Goal: Information Seeking & Learning: Learn about a topic

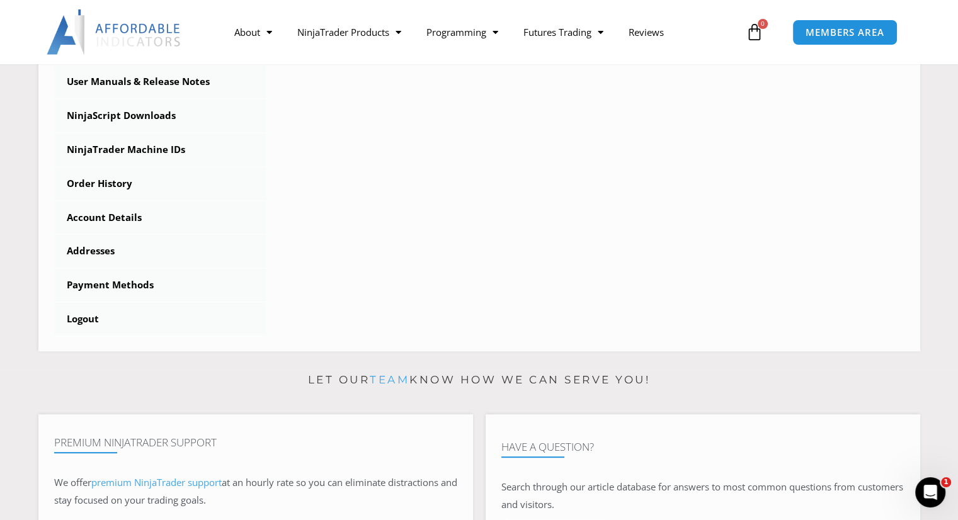
scroll to position [454, 0]
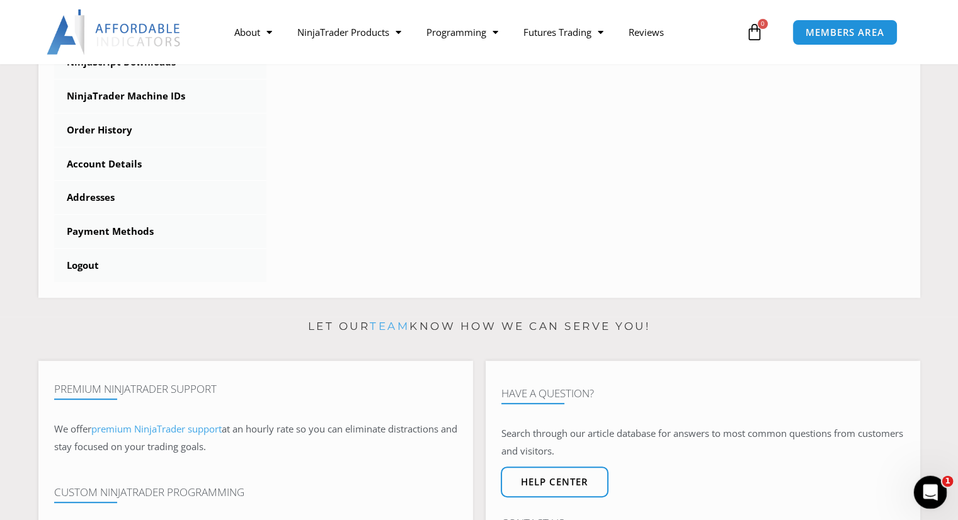
click at [933, 497] on div "Open Intercom Messenger" at bounding box center [928, 491] width 42 height 42
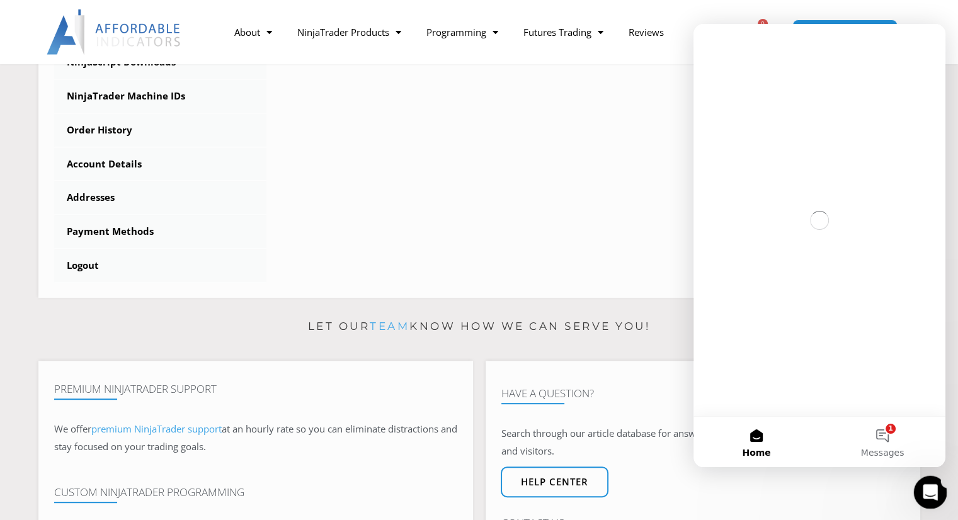
scroll to position [0, 0]
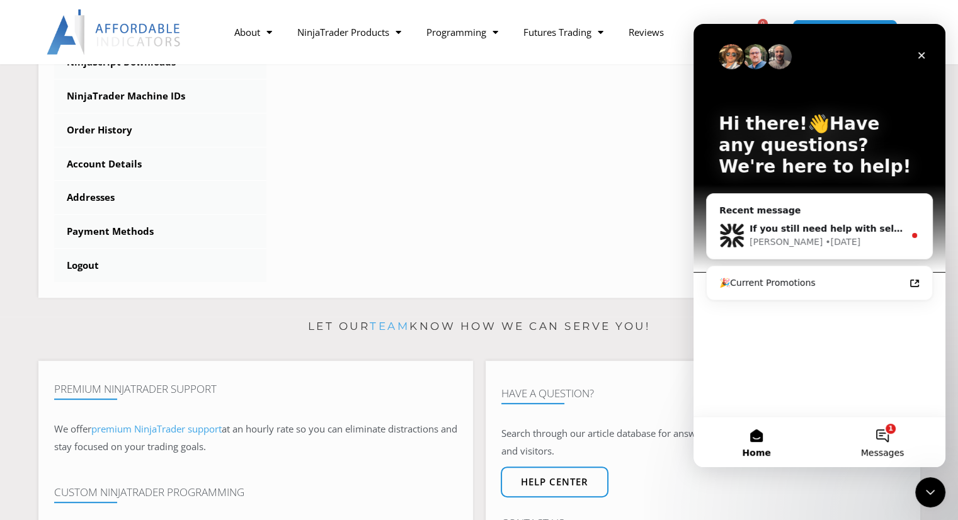
click at [892, 451] on span "Messages" at bounding box center [882, 452] width 43 height 9
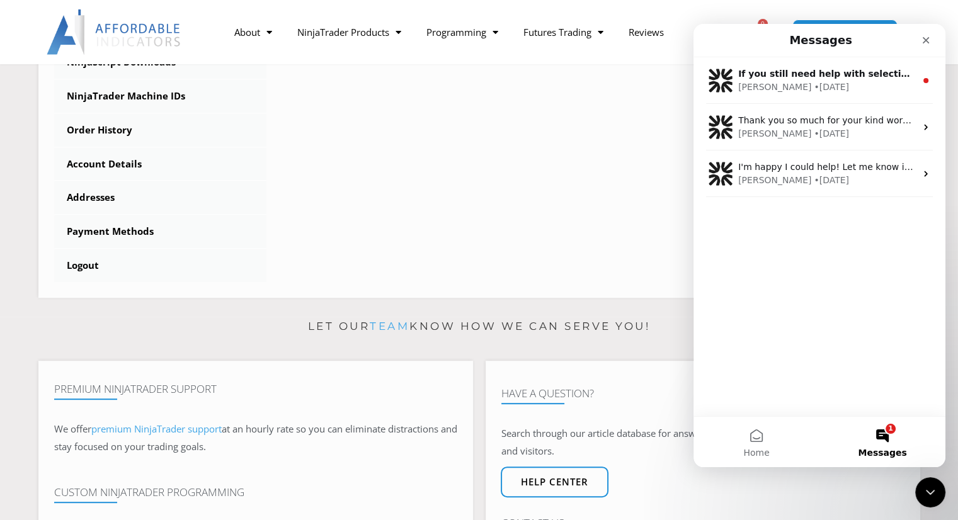
click at [887, 443] on button "1 Messages" at bounding box center [882, 442] width 126 height 50
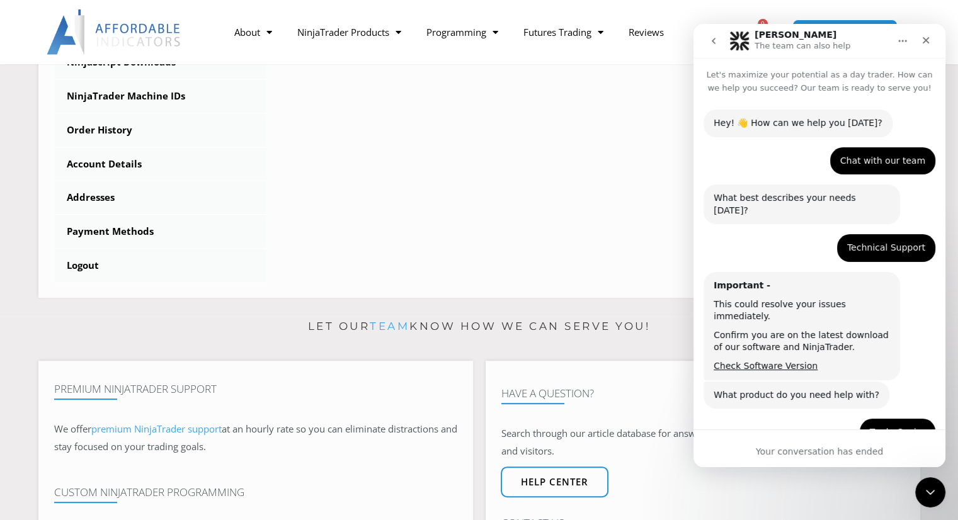
scroll to position [50, 0]
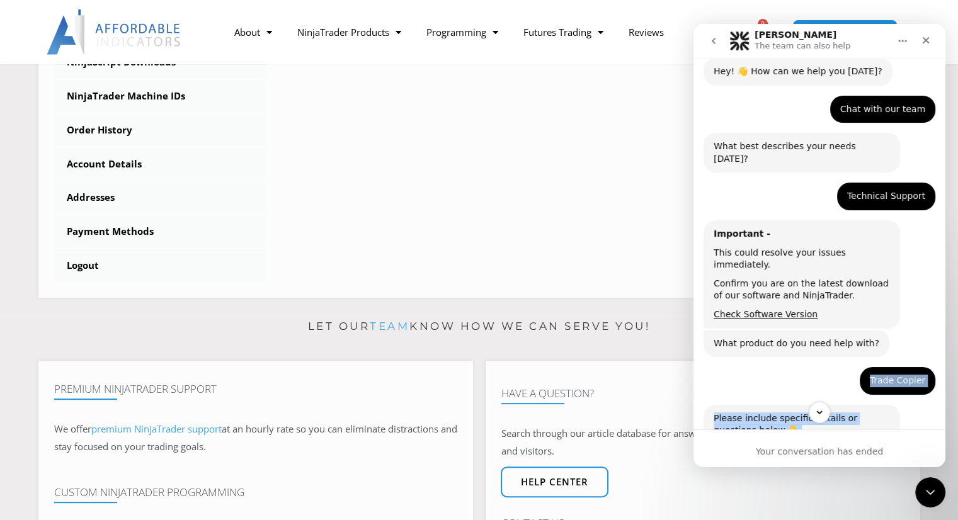
drag, startPoint x: 842, startPoint y: 403, endPoint x: 876, endPoint y: 336, distance: 74.9
click at [870, 341] on div "Let's maximize your potential as a day trader. How can we help you succeed? Our…" at bounding box center [819, 244] width 252 height 372
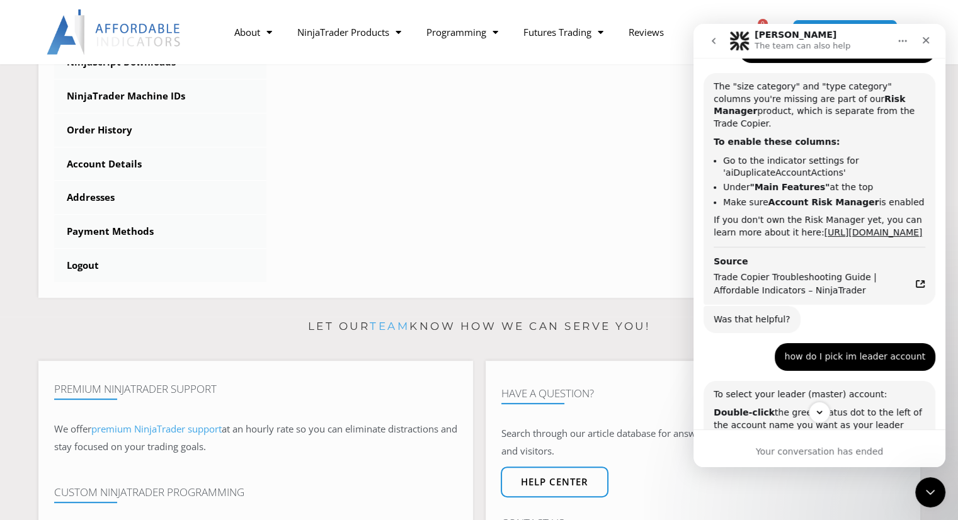
scroll to position [815, 0]
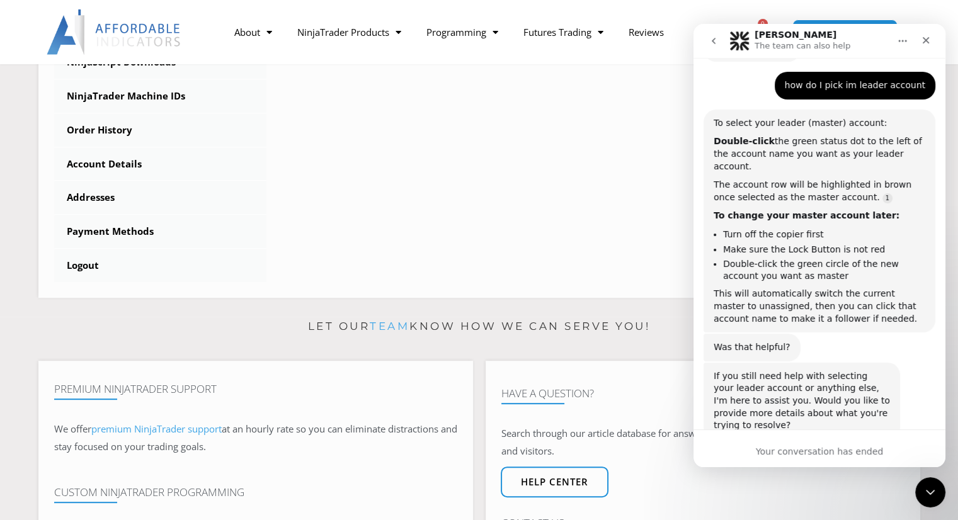
drag, startPoint x: 943, startPoint y: 183, endPoint x: 1660, endPoint y: 527, distance: 795.7
click at [899, 41] on icon "Home" at bounding box center [903, 41] width 8 height 2
click at [807, 44] on p "The team can also help" at bounding box center [802, 46] width 96 height 13
click at [714, 46] on button "go back" at bounding box center [714, 41] width 24 height 24
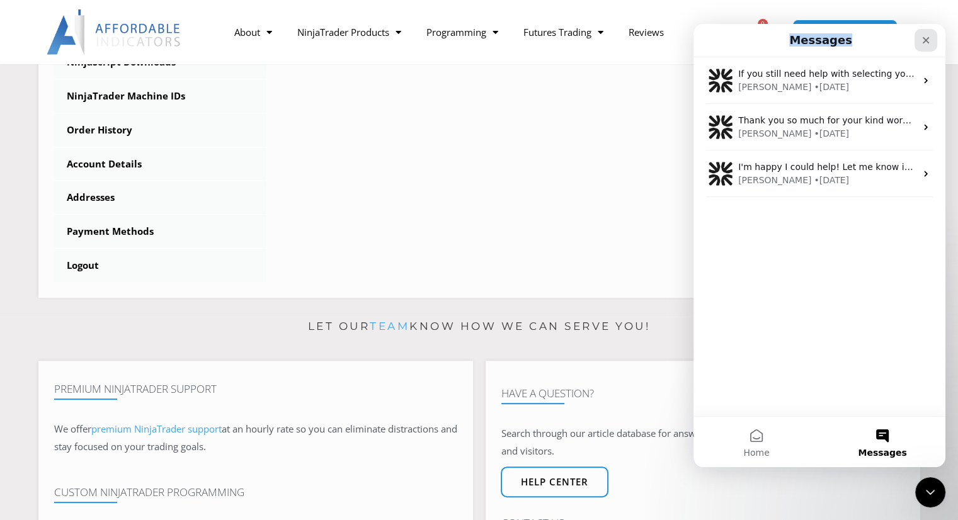
drag, startPoint x: 714, startPoint y: 47, endPoint x: 924, endPoint y: 41, distance: 209.8
click at [924, 41] on div "Messages" at bounding box center [820, 40] width 236 height 23
click at [935, 43] on div "Close" at bounding box center [925, 40] width 23 height 23
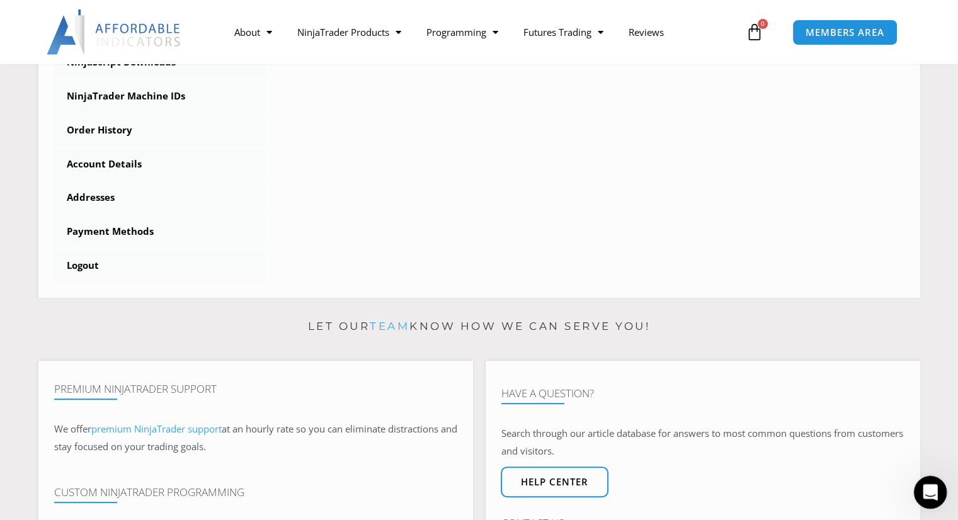
click at [933, 496] on icon "Open Intercom Messenger" at bounding box center [928, 490] width 21 height 21
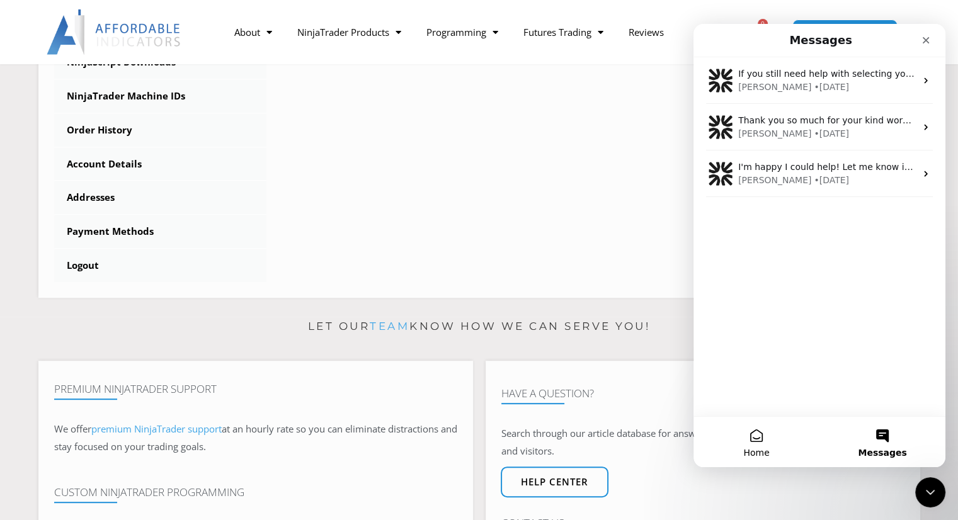
click at [756, 443] on button "Home" at bounding box center [756, 442] width 126 height 50
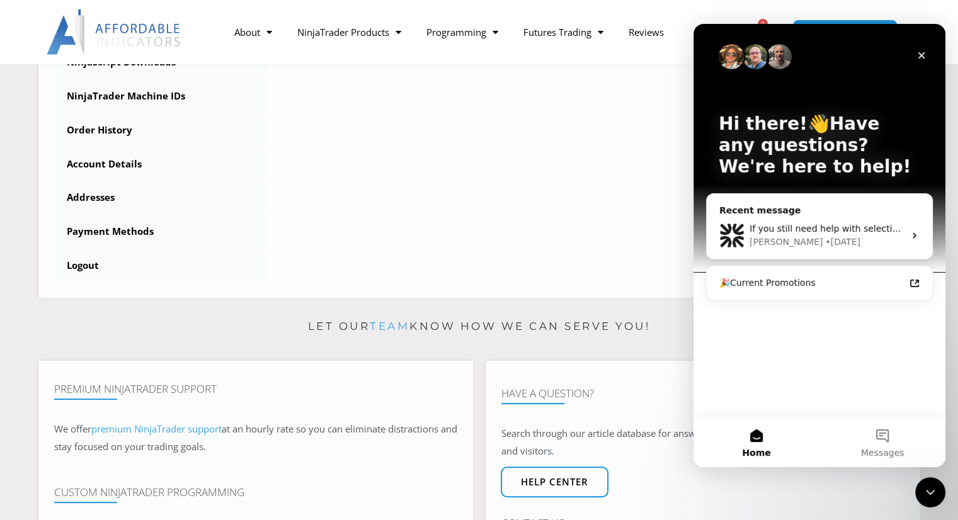
click at [739, 372] on div "Hi there!👋Have any questions? We're here to help! Recent message If you still n…" at bounding box center [819, 220] width 252 height 392
click at [754, 334] on div "Hi there!👋Have any questions? We're here to help! Recent message If you still n…" at bounding box center [819, 220] width 252 height 392
click at [915, 280] on icon "Intercom messenger" at bounding box center [914, 283] width 10 height 10
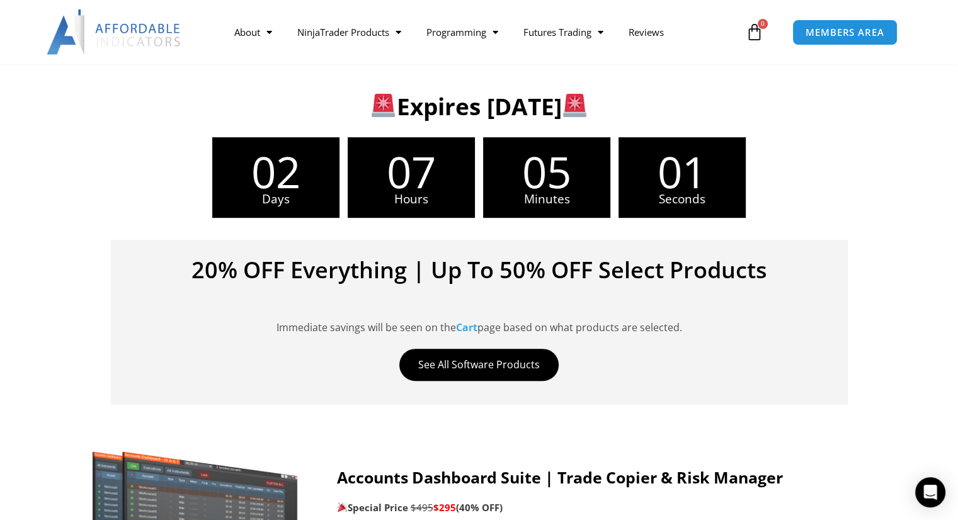
scroll to position [314, 0]
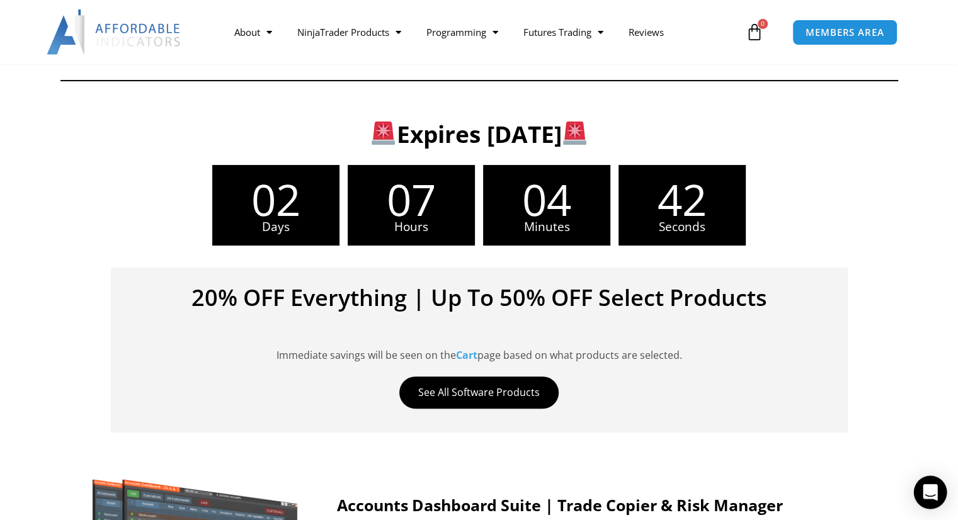
click at [931, 496] on icon "Open Intercom Messenger" at bounding box center [930, 492] width 16 height 16
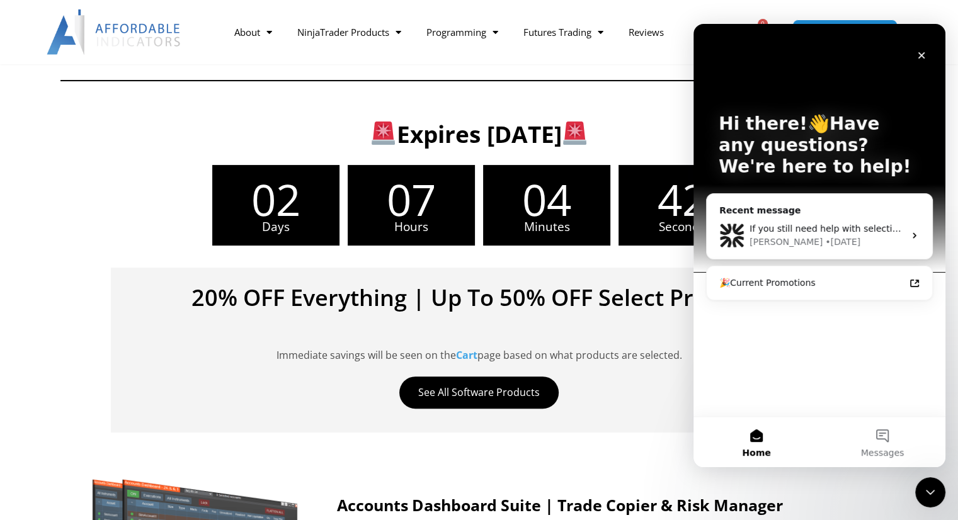
scroll to position [0, 0]
click at [881, 443] on button "Messages" at bounding box center [882, 442] width 126 height 50
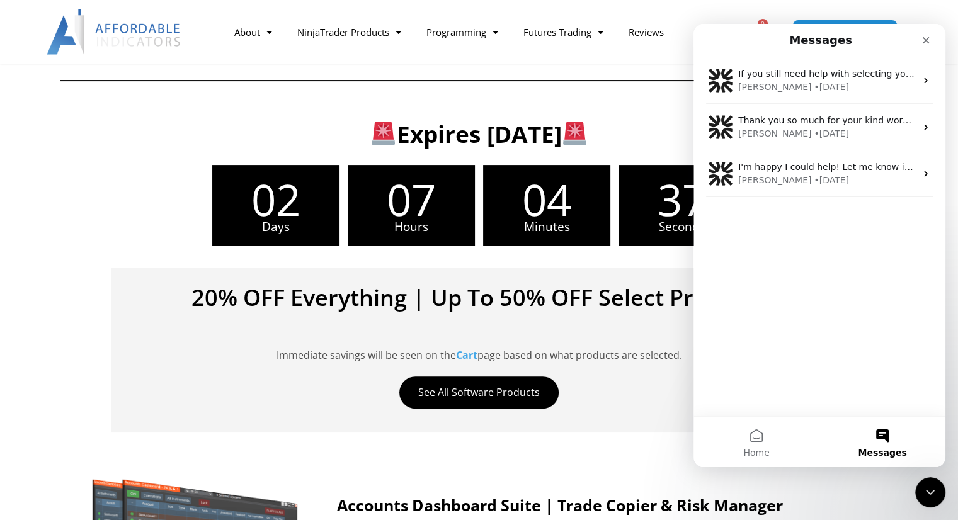
click at [804, 306] on div "If you still need help with selecting your leader account or anything else, I'm…" at bounding box center [819, 236] width 252 height 359
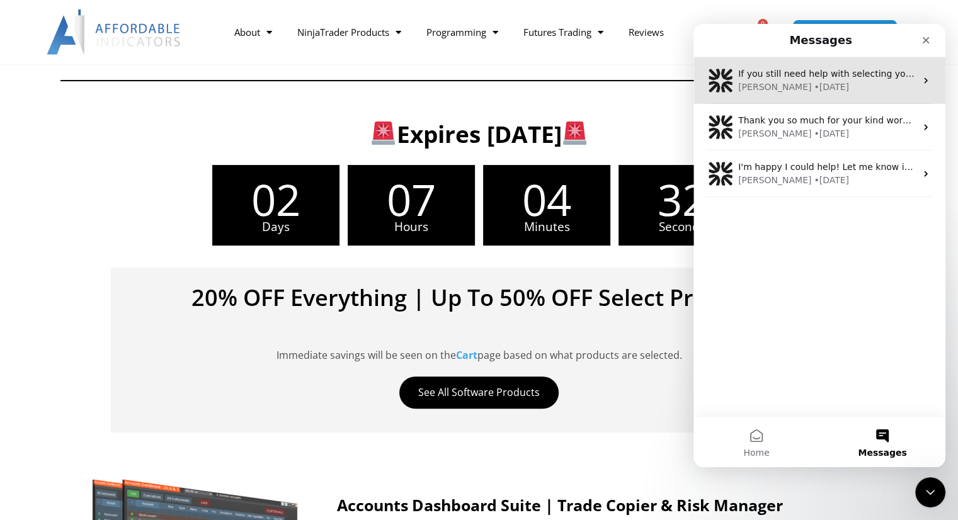
click at [832, 81] on div "Solomon • 3d ago" at bounding box center [827, 87] width 178 height 13
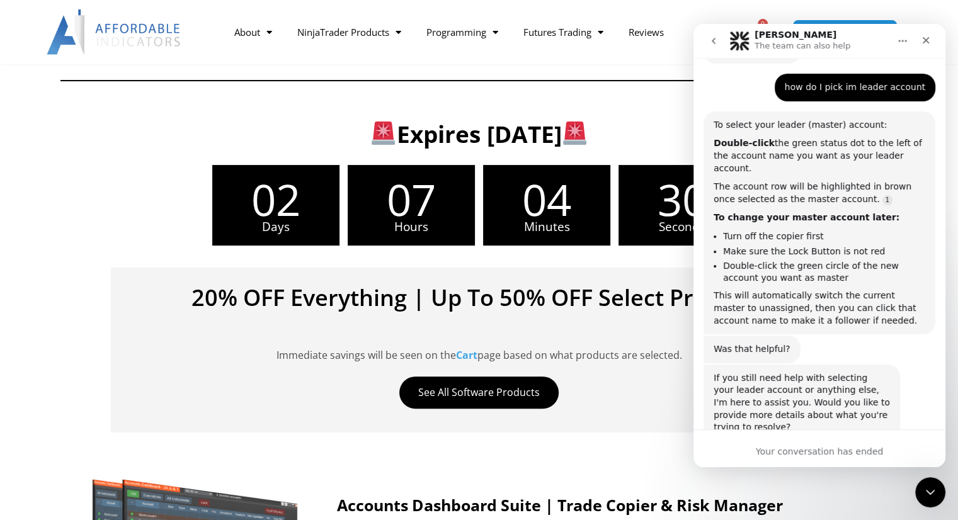
scroll to position [815, 0]
click at [826, 409] on div "If you still need help with selecting your leader account or anything else, I'm…" at bounding box center [819, 416] width 232 height 105
click at [819, 446] on div "Your conversation has ended" at bounding box center [819, 451] width 252 height 13
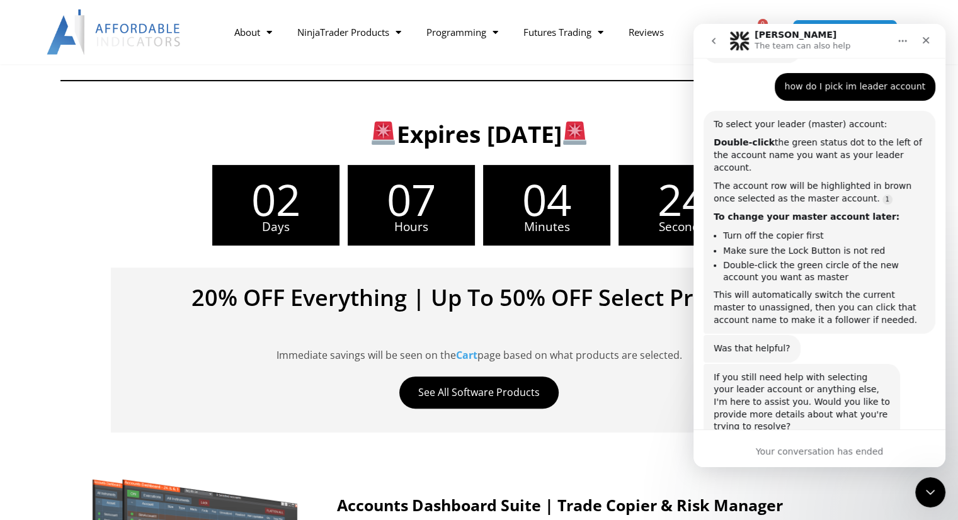
click at [727, 448] on div "Your conversation has ended" at bounding box center [819, 451] width 252 height 13
click at [897, 42] on icon "Home" at bounding box center [902, 41] width 10 height 10
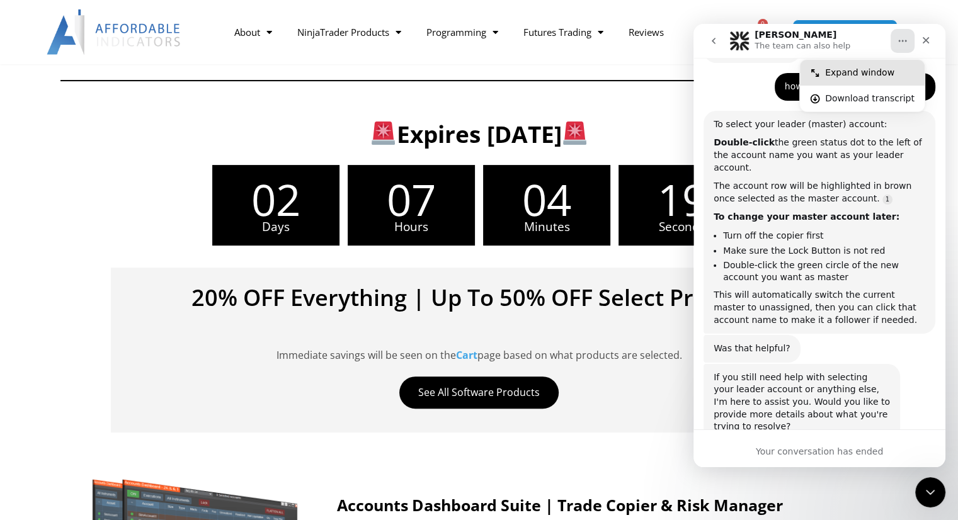
click at [865, 67] on div "Expand window" at bounding box center [869, 72] width 89 height 13
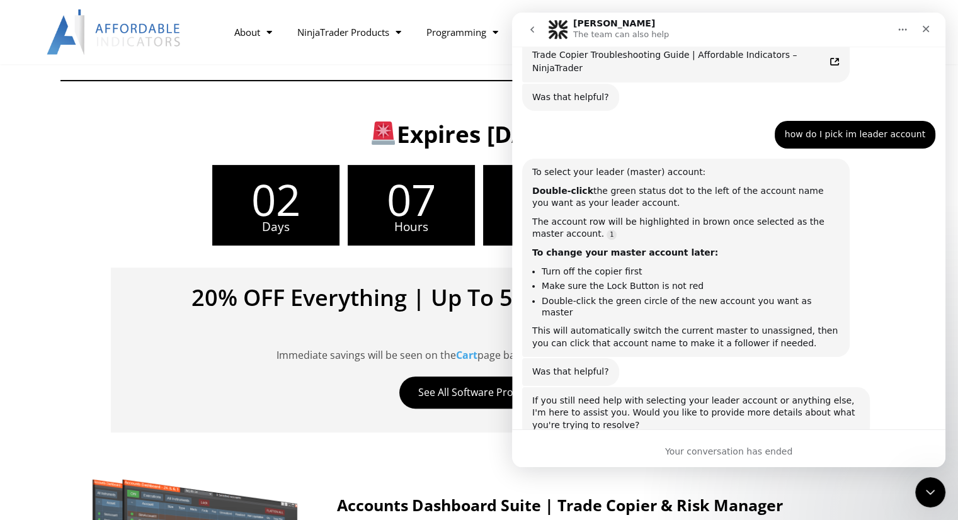
scroll to position [642, 0]
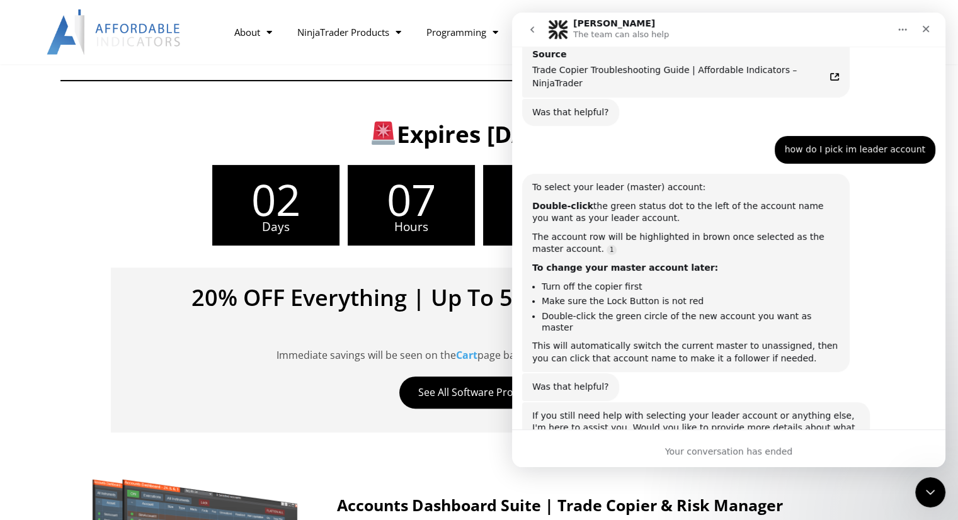
click at [554, 106] on div "Was that helpful?" at bounding box center [570, 112] width 77 height 13
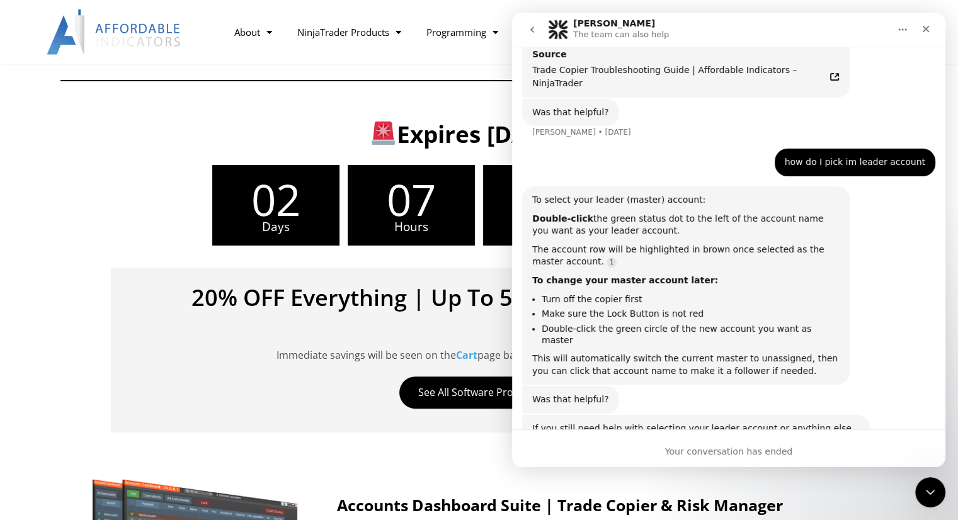
scroll to position [655, 0]
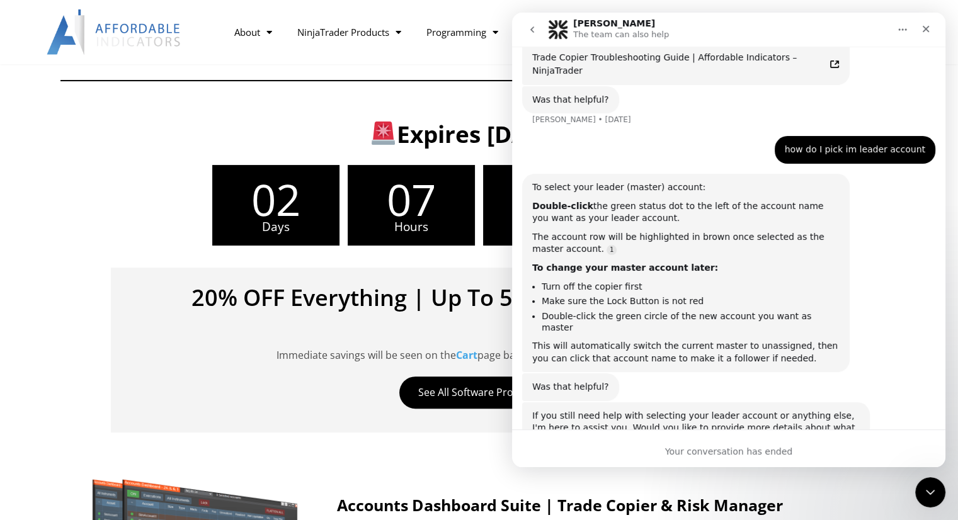
click at [608, 200] on div "Double-click the green status dot to the left of the account name you want as y…" at bounding box center [685, 212] width 307 height 25
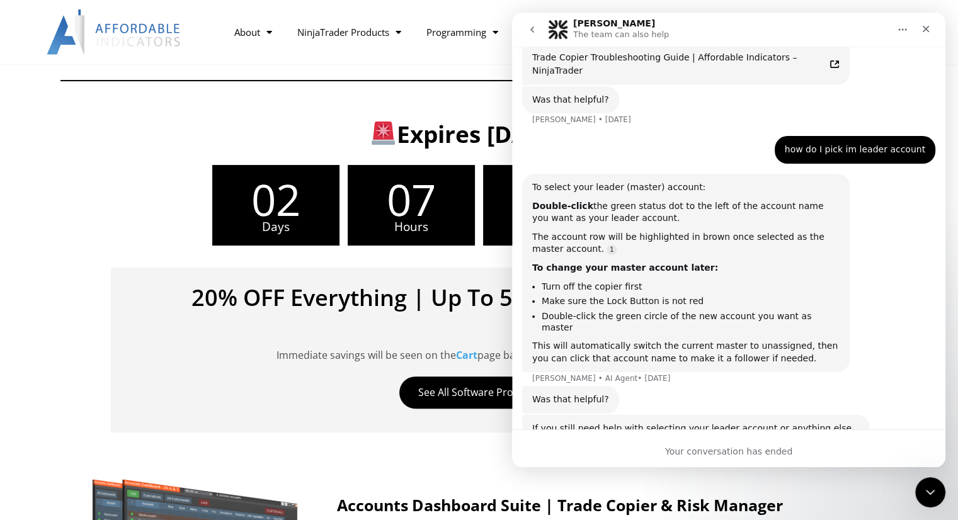
scroll to position [668, 0]
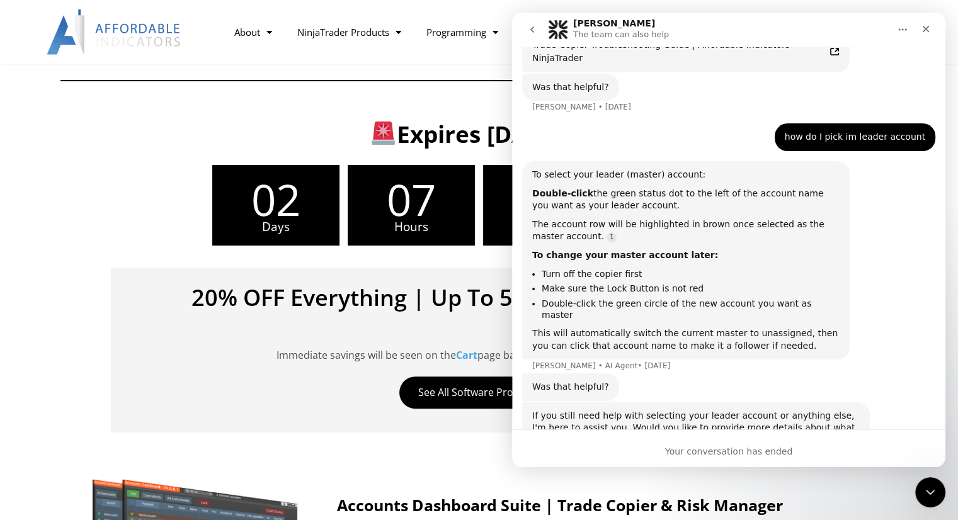
click at [574, 188] on b "Double-click" at bounding box center [562, 193] width 61 height 10
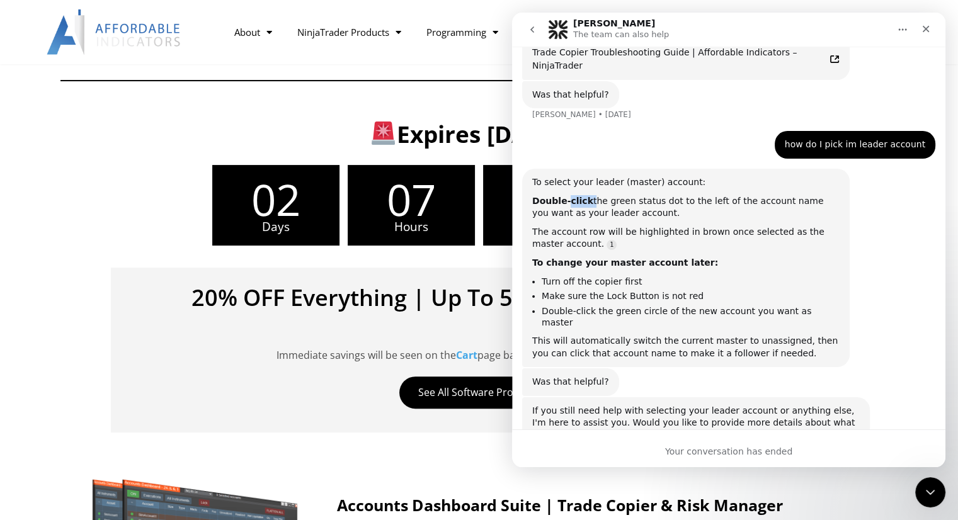
click at [574, 176] on div "To select your leader (master) account: Double-click the green status dot to th…" at bounding box center [685, 267] width 307 height 183
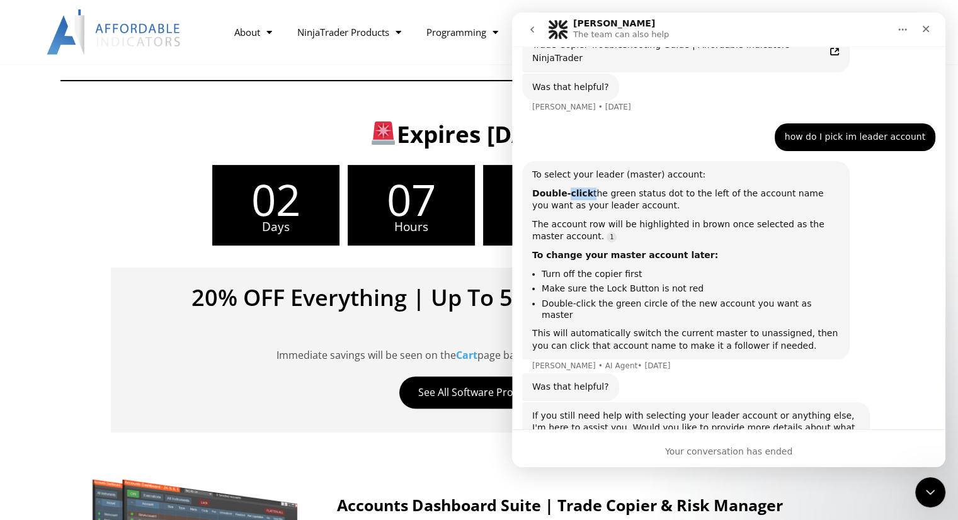
click at [574, 188] on b "Double-click" at bounding box center [562, 193] width 61 height 10
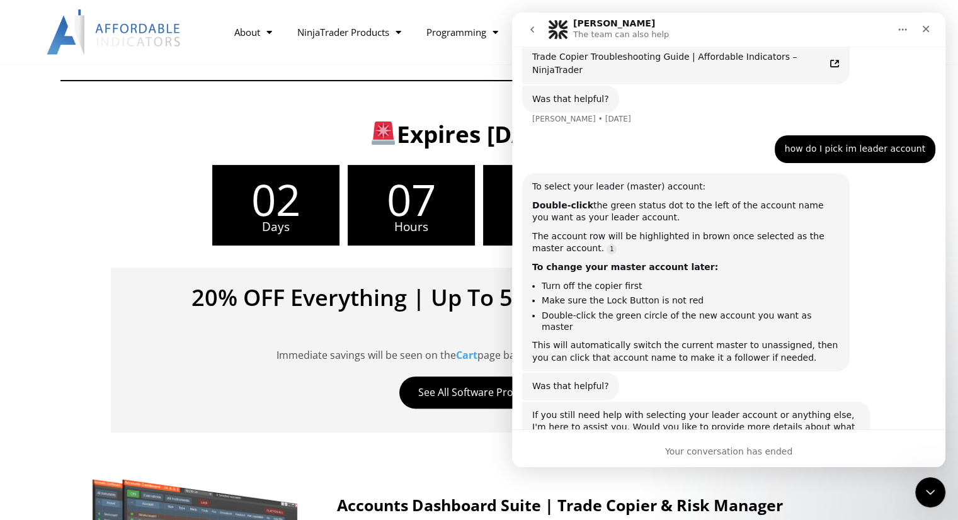
scroll to position [655, 0]
click at [529, 23] on button "go back" at bounding box center [532, 30] width 24 height 24
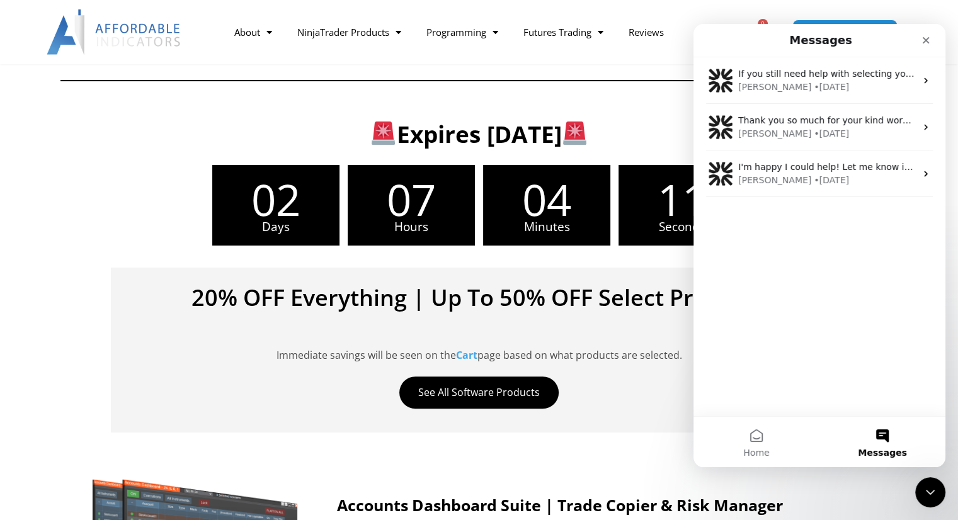
scroll to position [0, 0]
click at [929, 40] on icon "Close" at bounding box center [926, 40] width 10 height 10
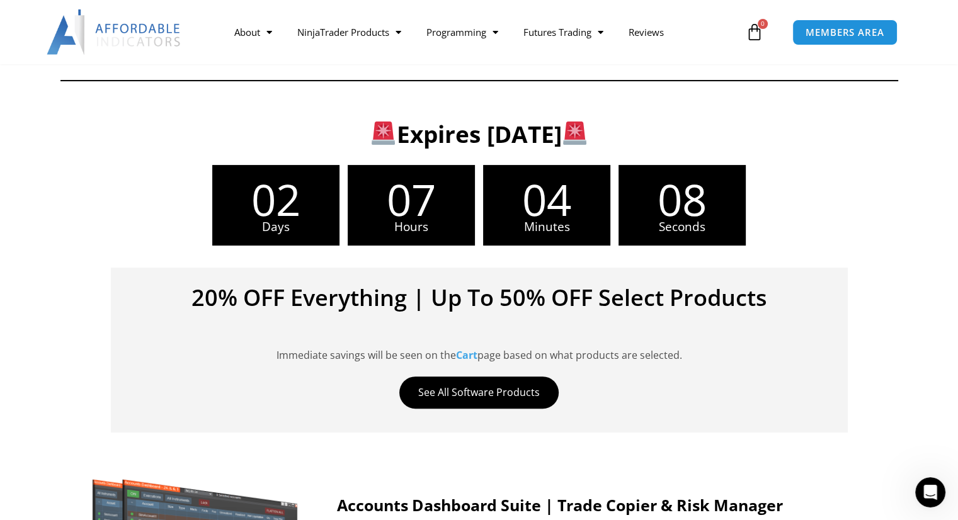
click at [756, 30] on icon at bounding box center [755, 32] width 18 height 18
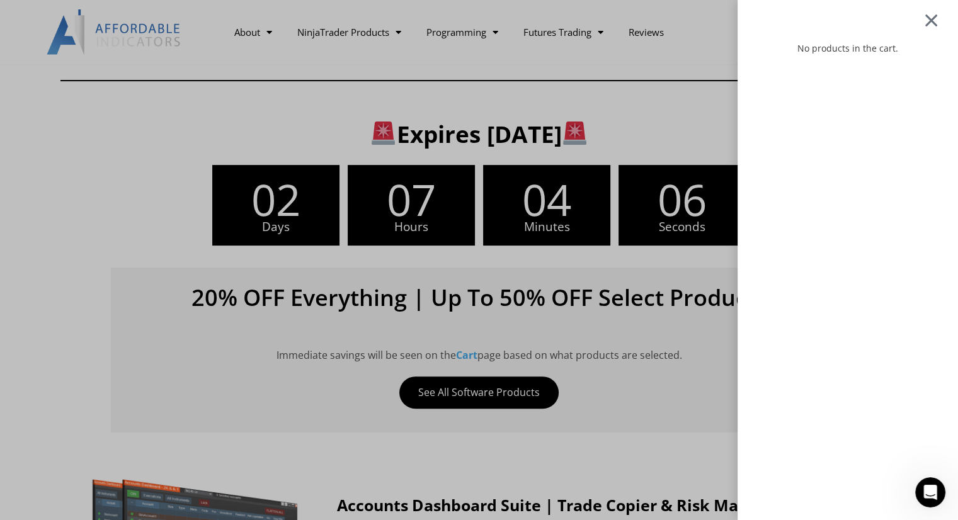
click at [939, 20] on div at bounding box center [931, 20] width 16 height 15
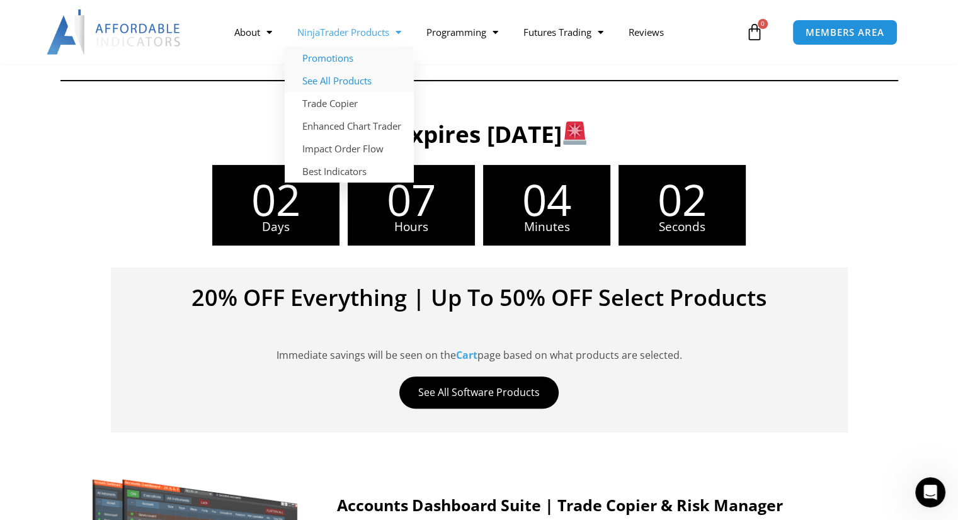
click at [361, 84] on link "See All Products" at bounding box center [349, 80] width 129 height 23
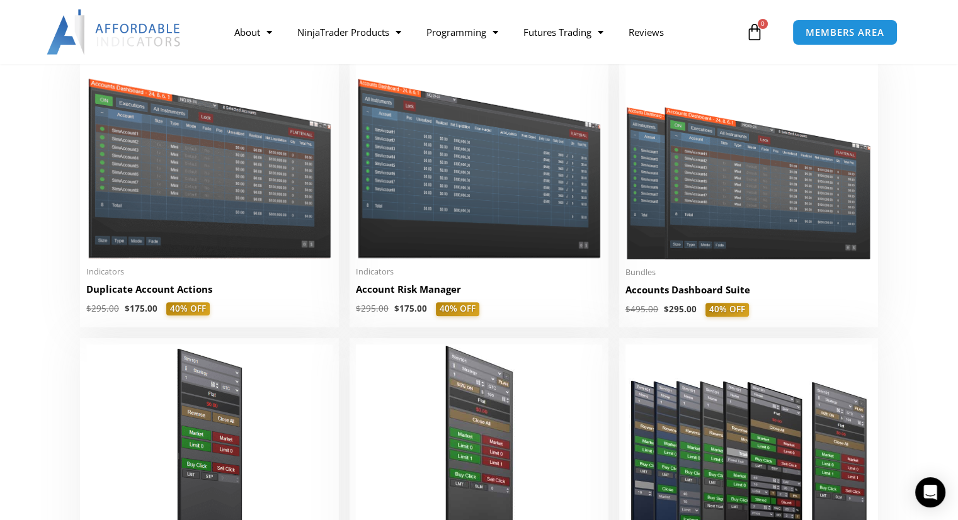
scroll to position [240, 0]
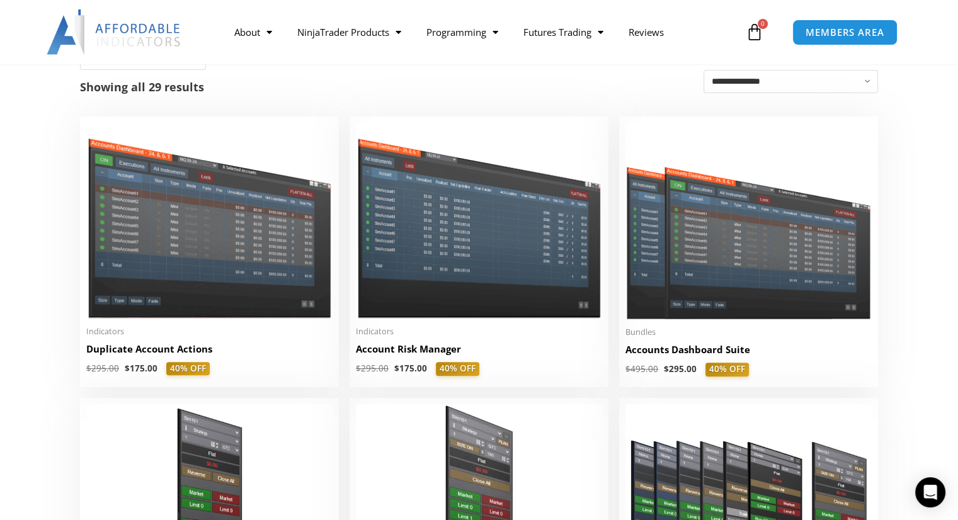
click at [116, 63] on div "About Contact Us Premium Support Team Partners NinjaTrader NinjaTrader FAQ Ninj…" at bounding box center [479, 32] width 958 height 64
click at [264, 59] on link "Contact Us" at bounding box center [276, 58] width 108 height 23
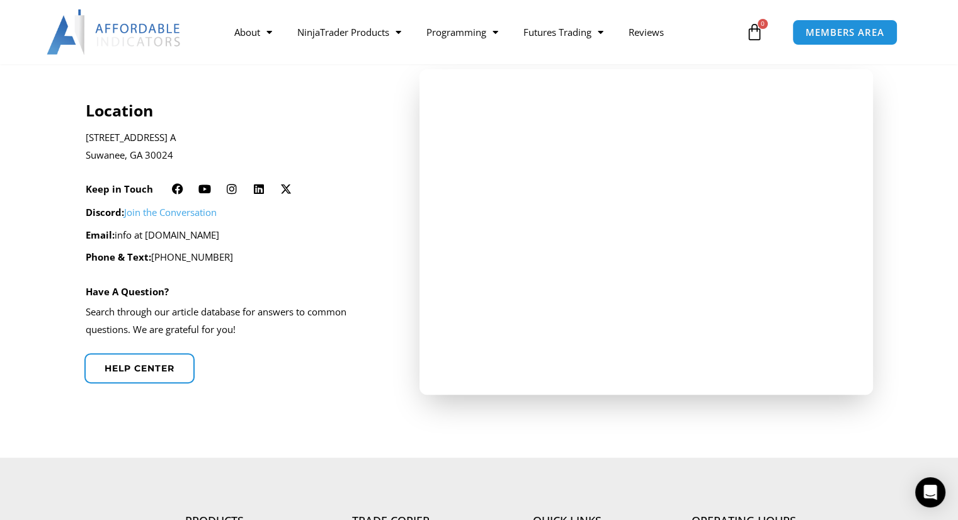
scroll to position [307, 0]
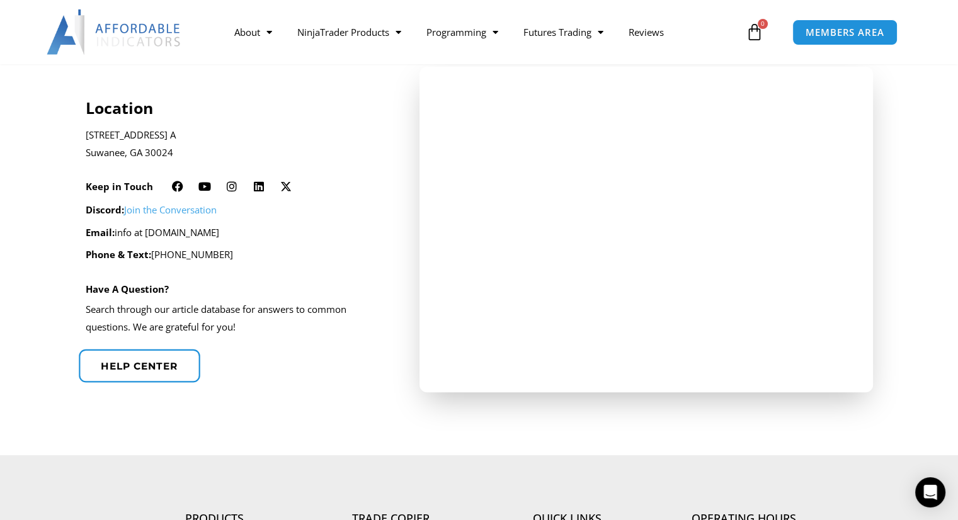
click at [134, 372] on link "Help center" at bounding box center [140, 365] width 122 height 33
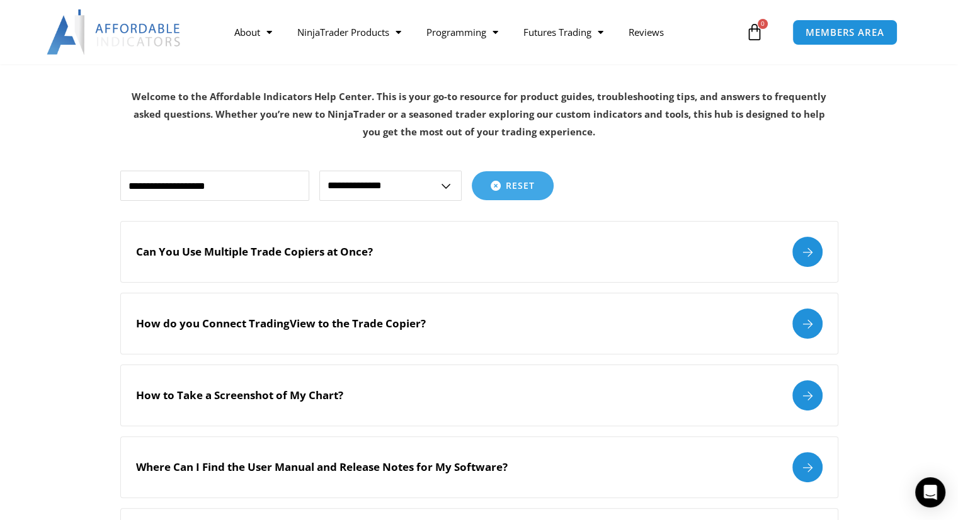
scroll to position [205, 0]
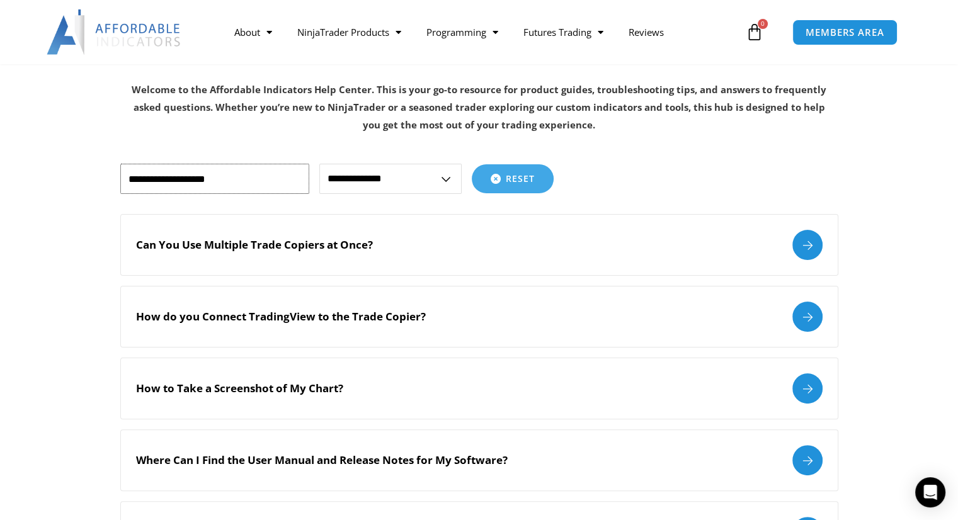
click at [239, 177] on input "text" at bounding box center [214, 179] width 189 height 30
click at [809, 322] on div at bounding box center [807, 317] width 30 height 30
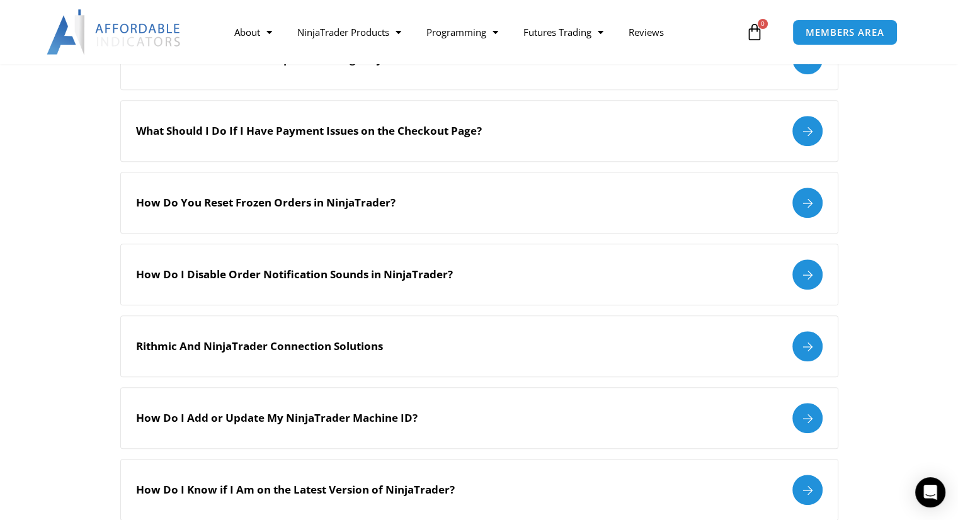
scroll to position [972, 0]
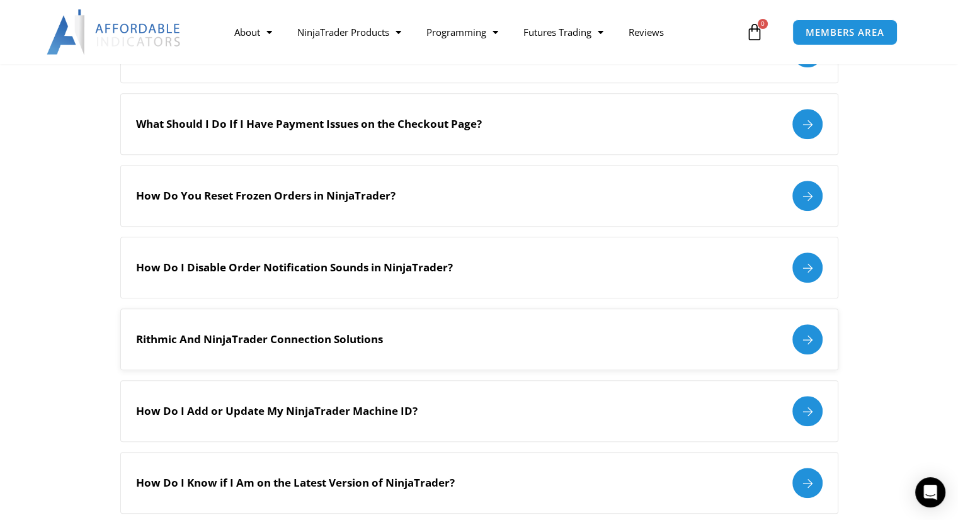
click at [809, 336] on div at bounding box center [807, 339] width 30 height 30
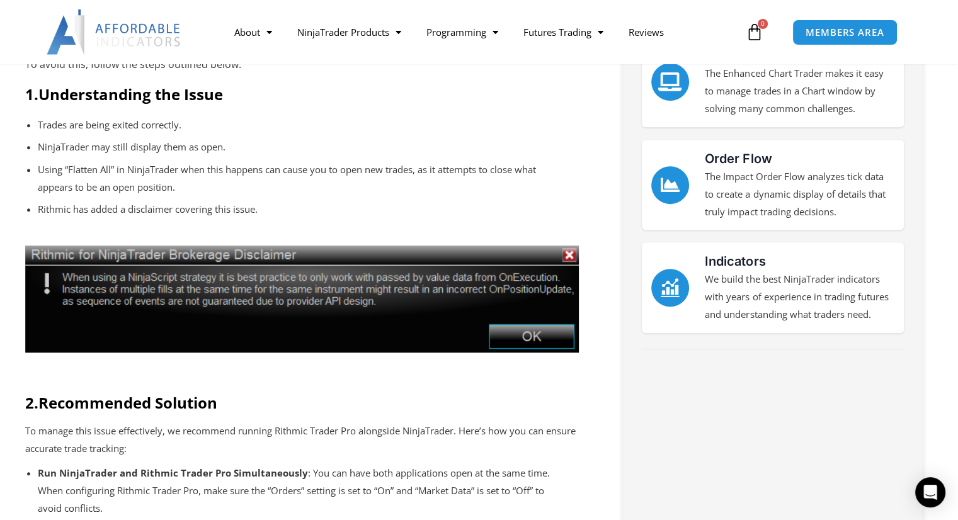
scroll to position [480, 0]
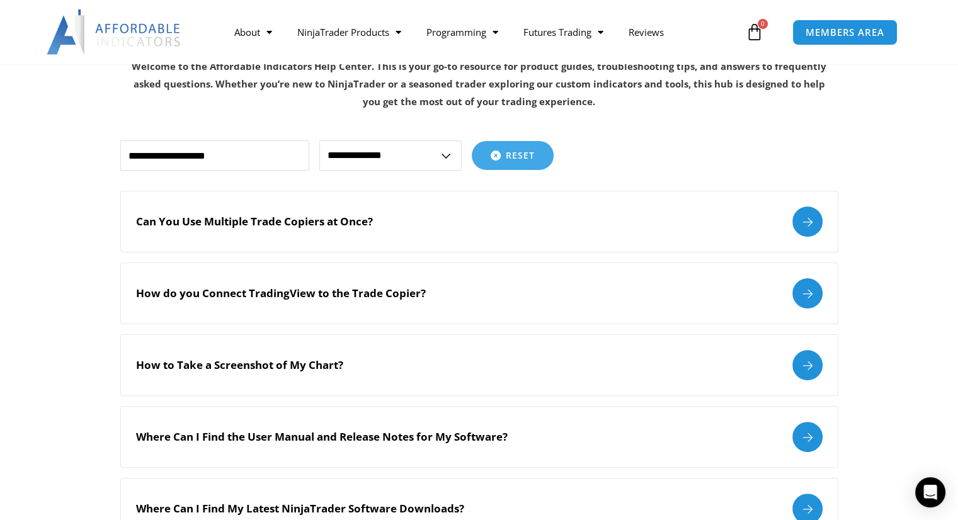
scroll to position [231, 0]
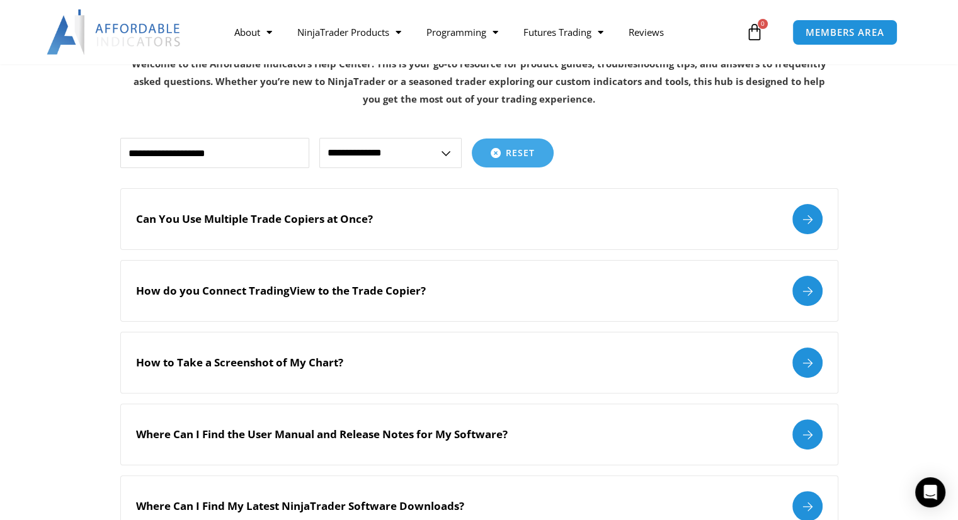
click at [371, 152] on select "**********" at bounding box center [390, 153] width 142 height 30
select select "**********"
click at [319, 138] on select "**********" at bounding box center [390, 153] width 142 height 30
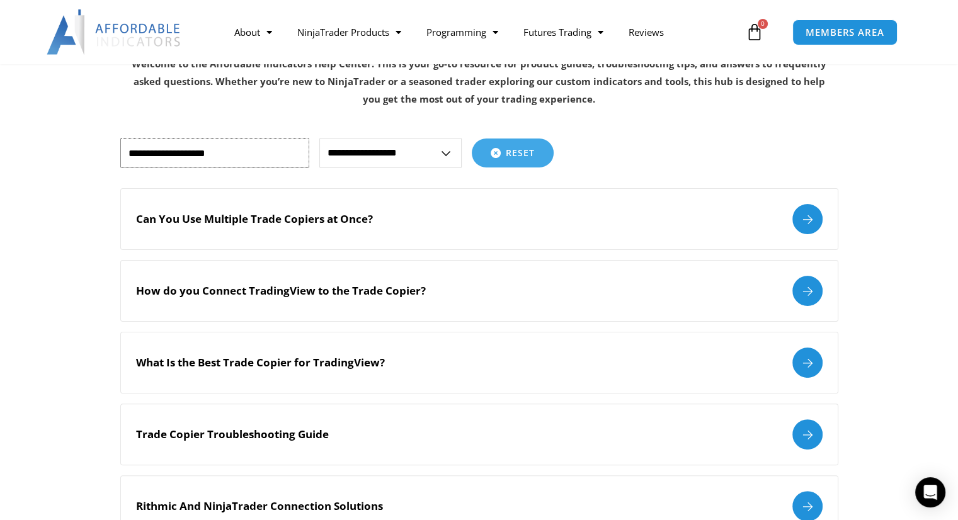
click at [230, 153] on input "text" at bounding box center [214, 153] width 189 height 30
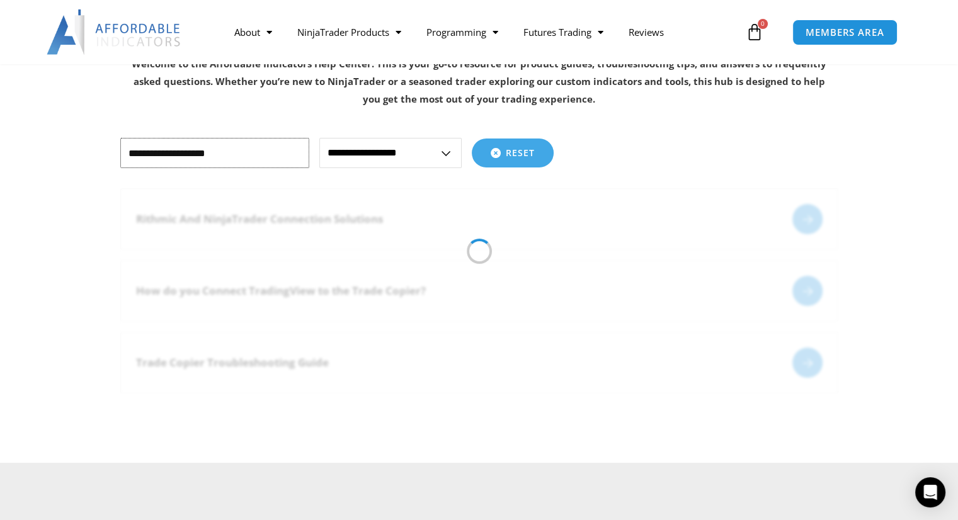
type input "**********"
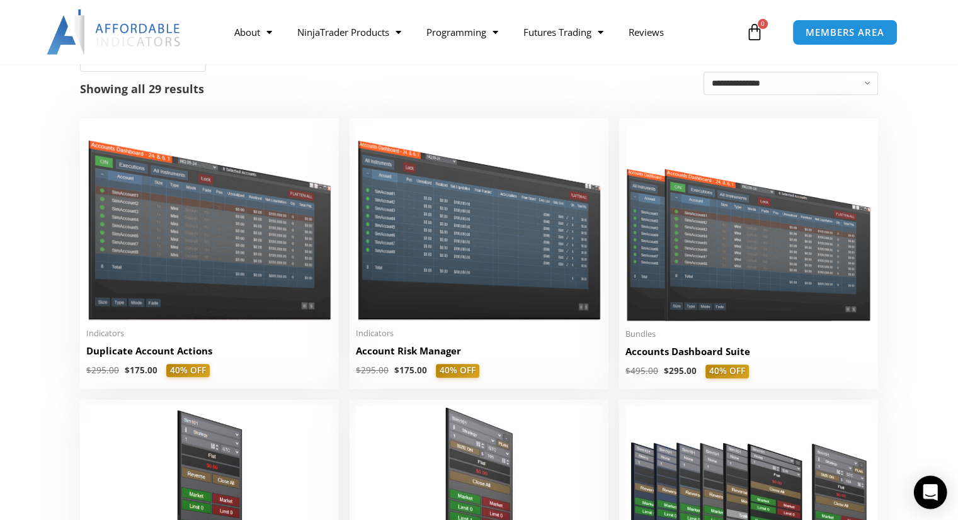
click at [931, 502] on div "Open Intercom Messenger" at bounding box center [930, 492] width 33 height 33
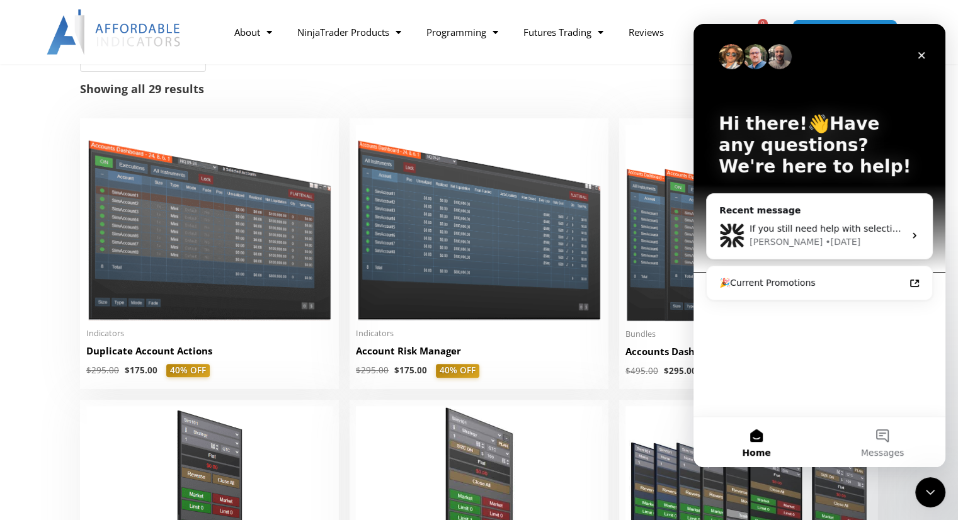
click at [837, 402] on div "Hi there!👋Have any questions? We're here to help! Recent message If you still n…" at bounding box center [819, 220] width 252 height 392
click at [766, 57] on img "Intercom messenger" at bounding box center [754, 56] width 25 height 25
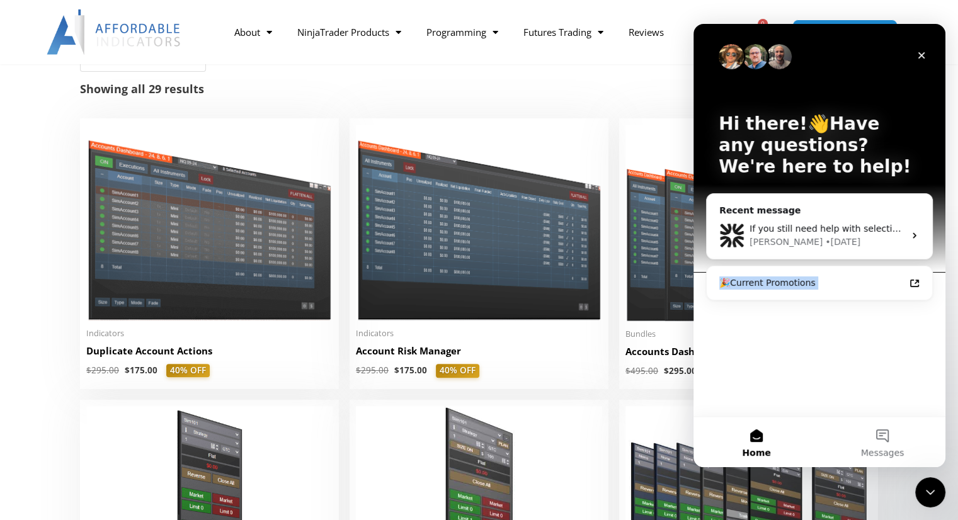
click at [746, 62] on img "Intercom messenger" at bounding box center [754, 56] width 25 height 25
click at [764, 59] on img "Intercom messenger" at bounding box center [754, 56] width 25 height 25
click at [772, 59] on img "Intercom messenger" at bounding box center [778, 56] width 25 height 25
click at [924, 54] on icon "Close" at bounding box center [921, 55] width 10 height 10
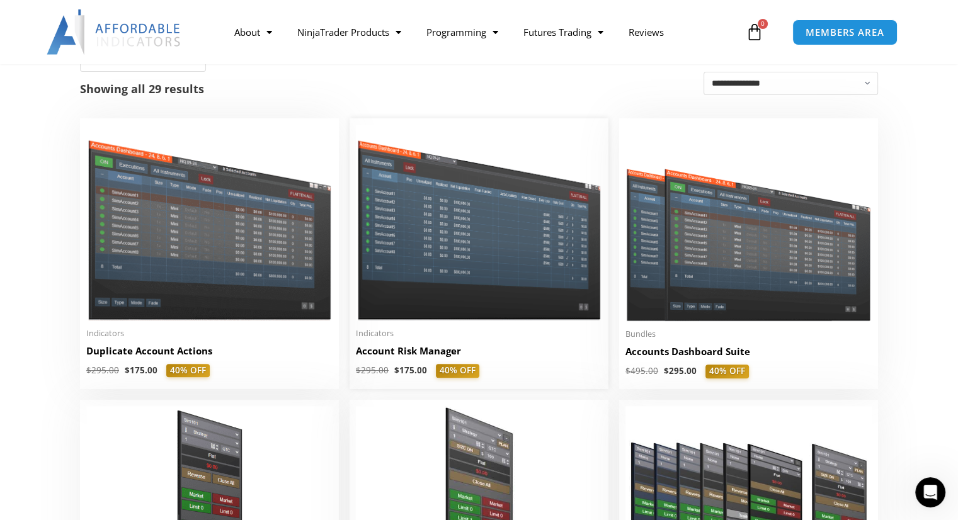
click at [491, 258] on img at bounding box center [479, 223] width 246 height 196
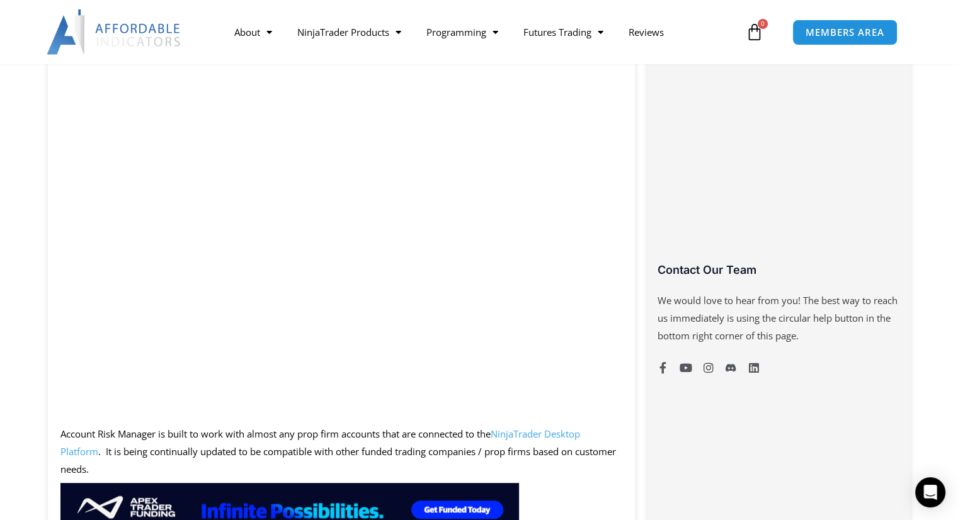
scroll to position [702, 0]
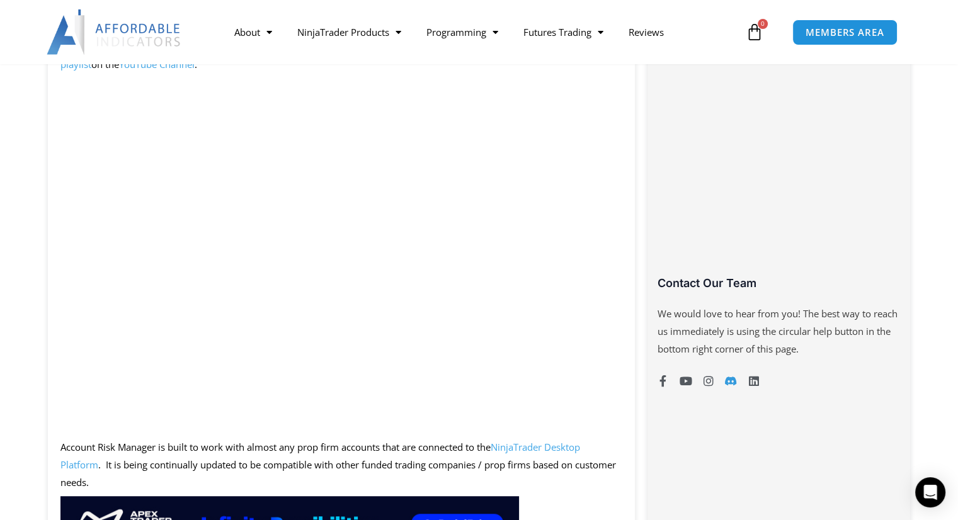
click at [728, 383] on icon at bounding box center [730, 381] width 11 height 9
